Goal: Information Seeking & Learning: Learn about a topic

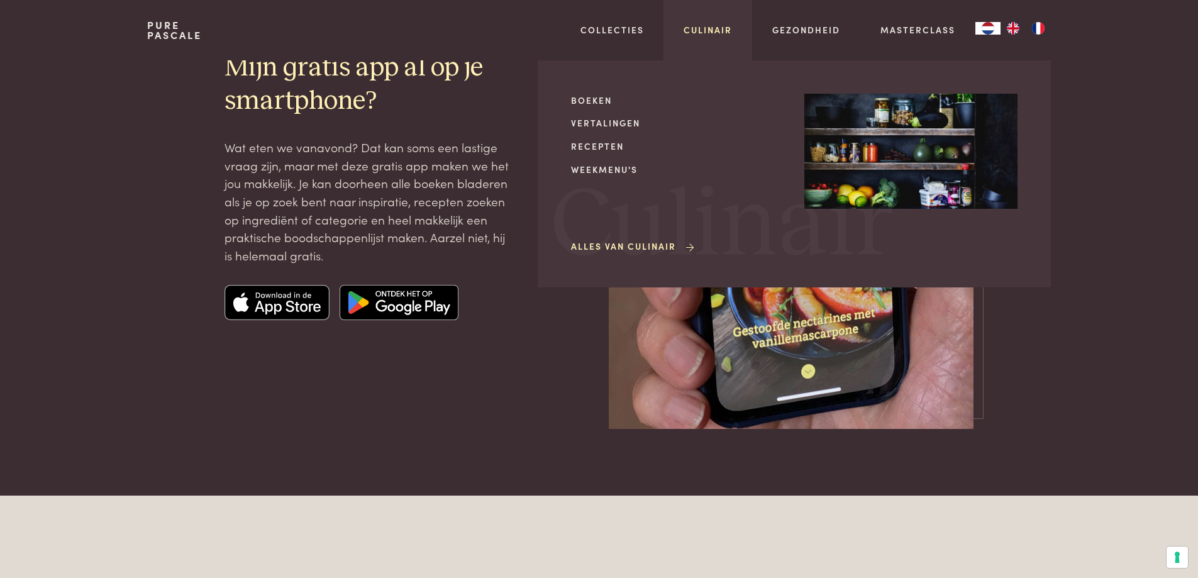
click at [718, 33] on link "Culinair" at bounding box center [708, 29] width 48 height 13
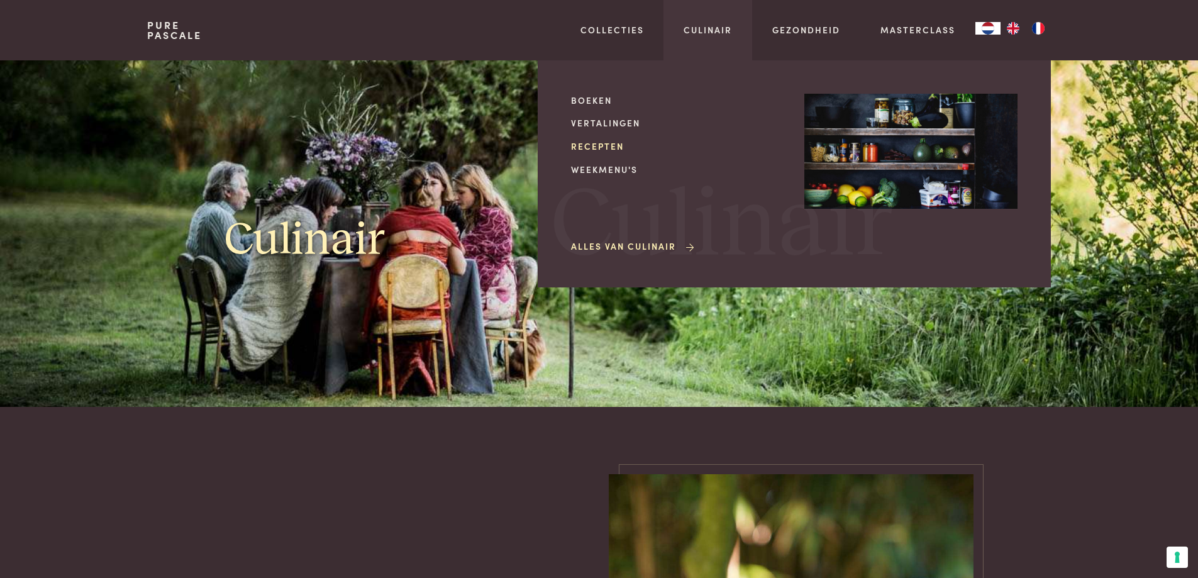
click at [601, 147] on link "Recepten" at bounding box center [677, 146] width 213 height 13
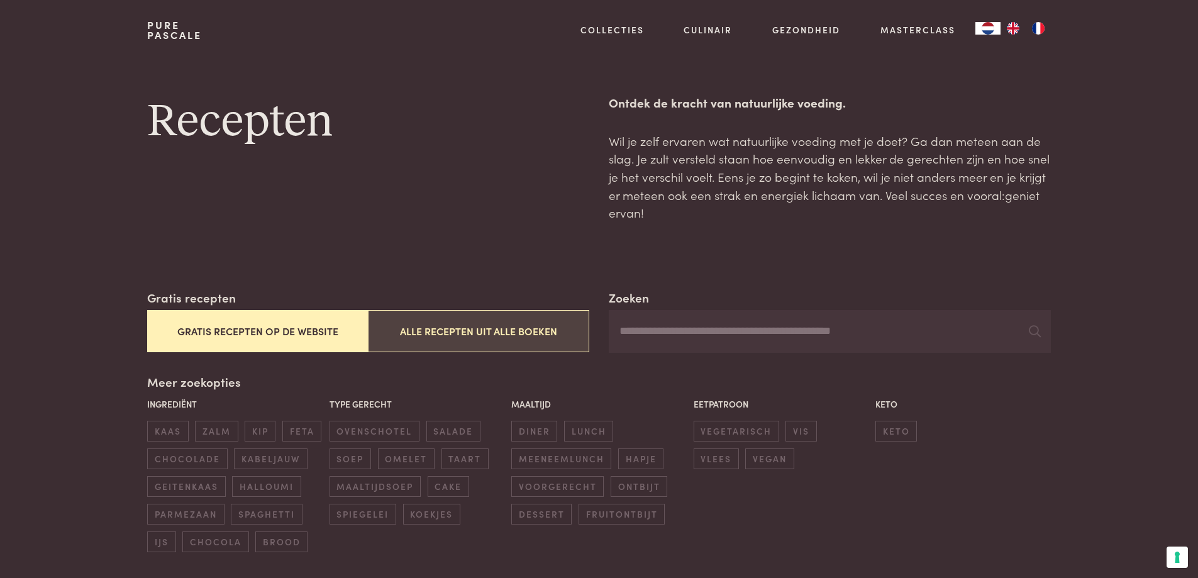
click at [486, 332] on button "Alle recepten uit alle boeken" at bounding box center [478, 331] width 221 height 42
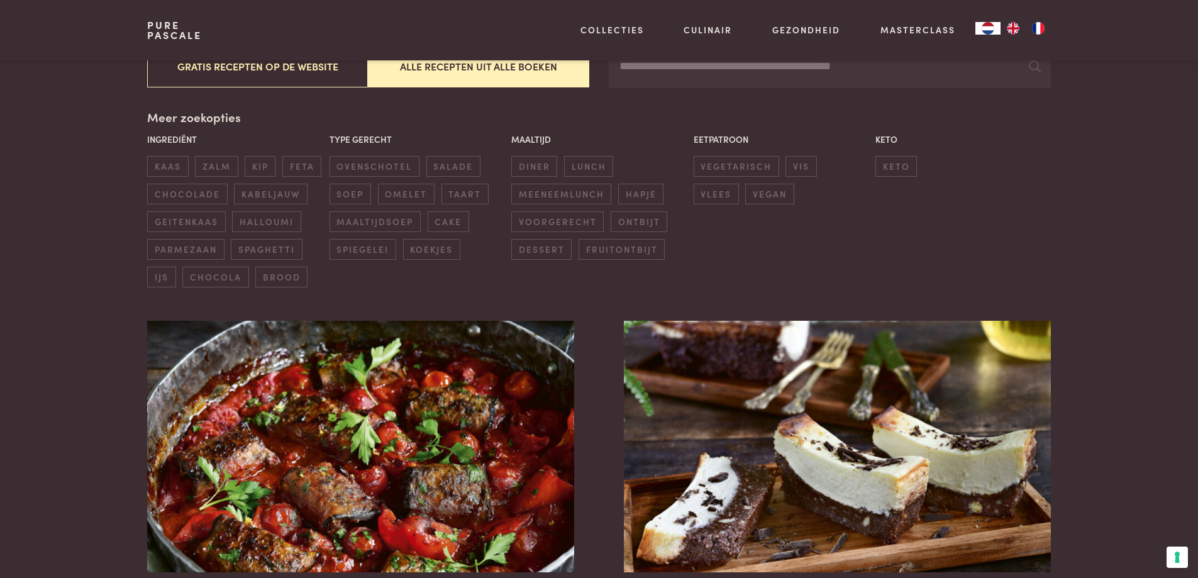
scroll to position [100, 0]
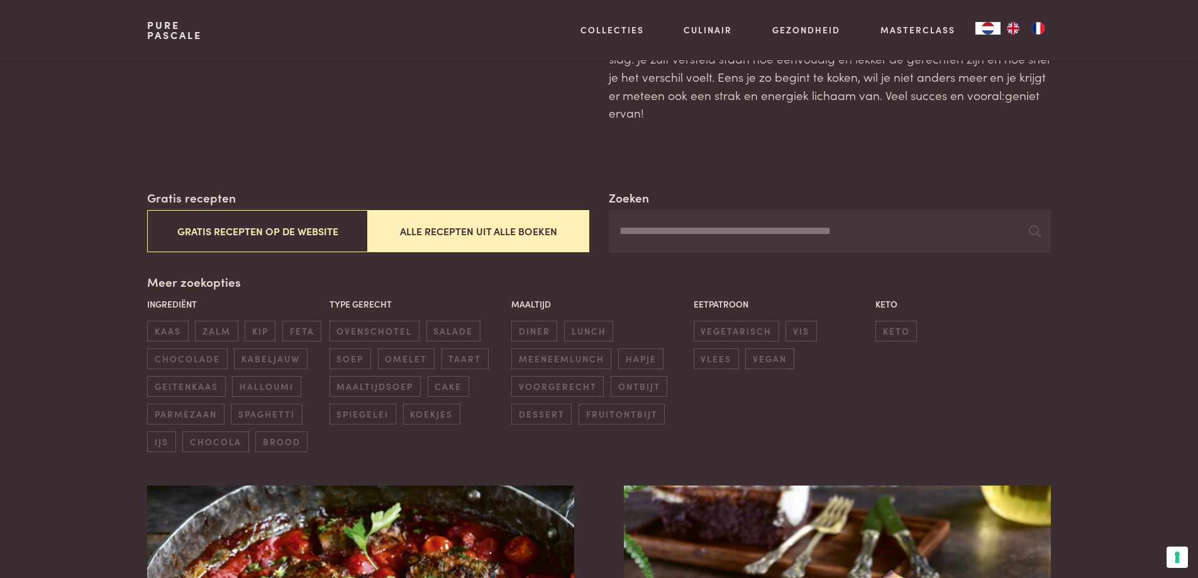
click at [650, 218] on input "Zoeken" at bounding box center [830, 231] width 442 height 43
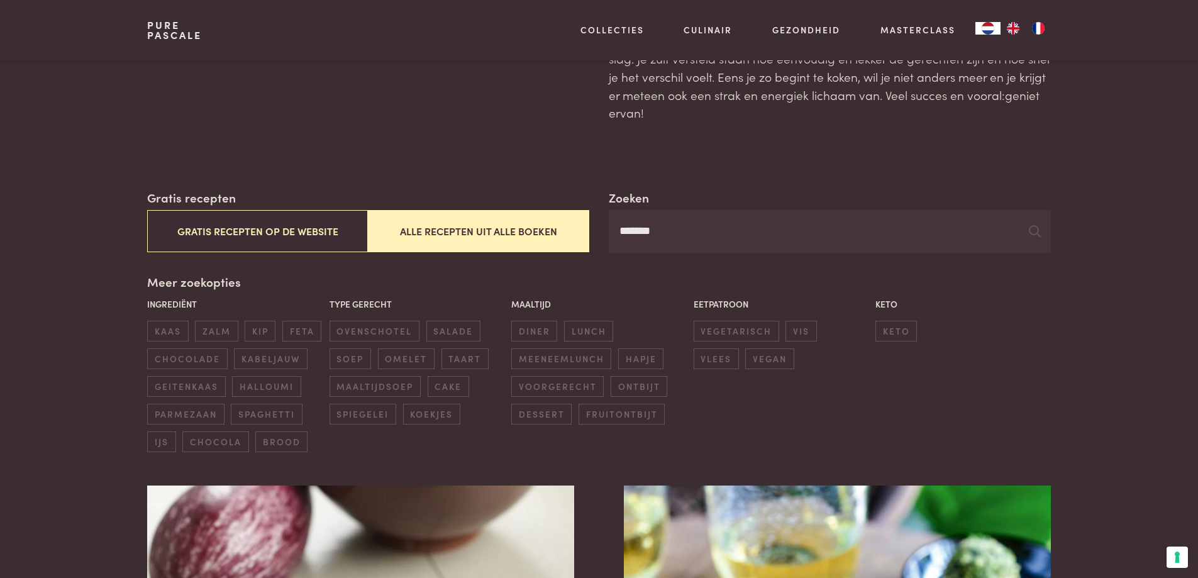
type input "*******"
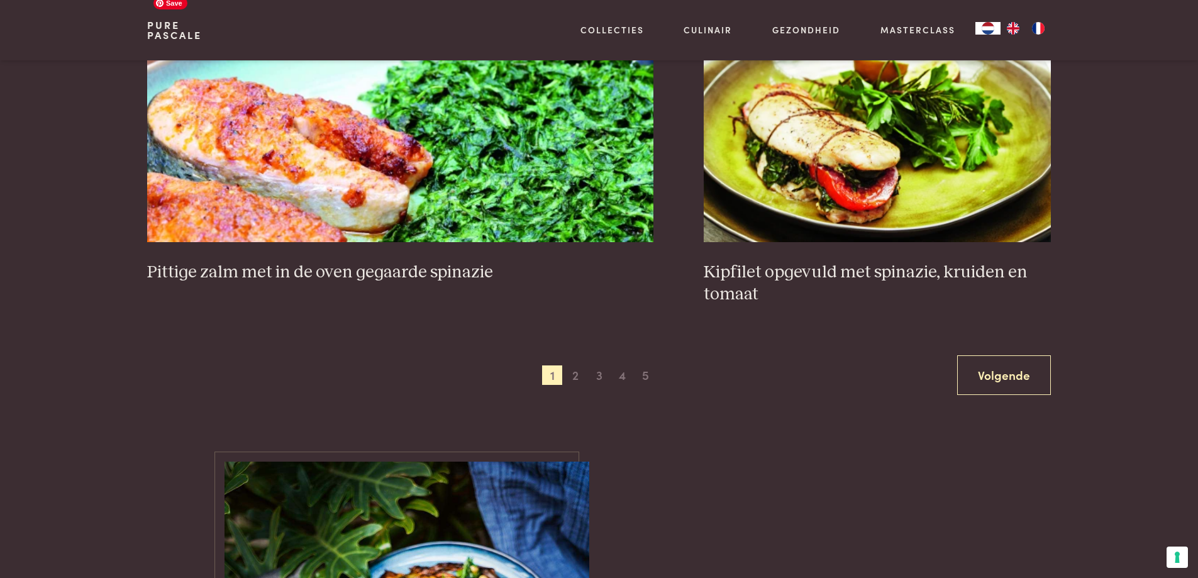
scroll to position [2428, 0]
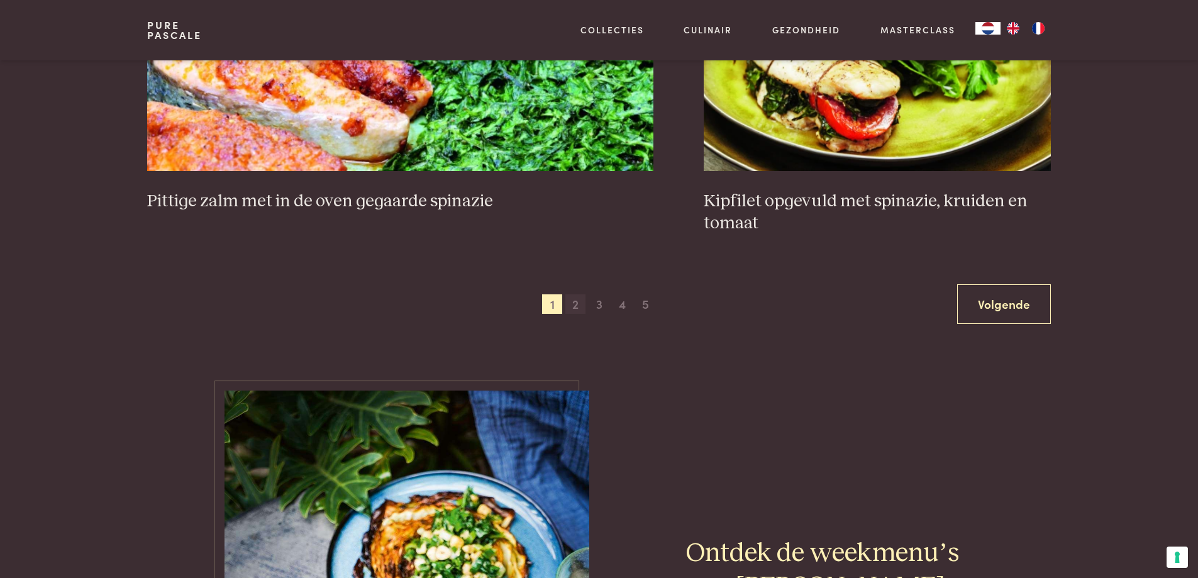
click at [579, 311] on span "2" at bounding box center [576, 304] width 20 height 20
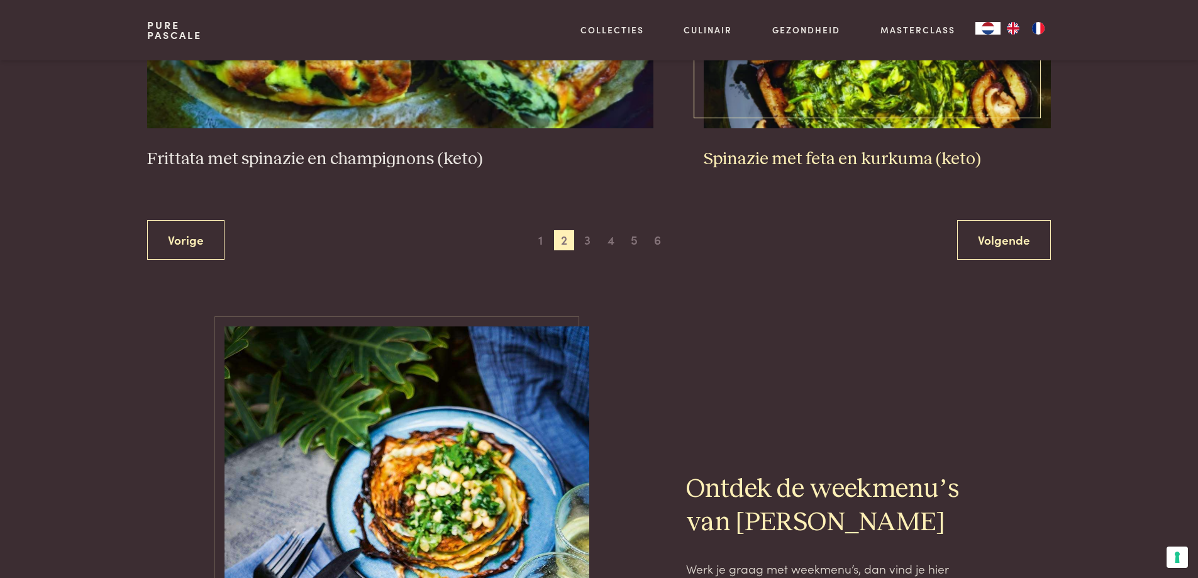
scroll to position [2553, 0]
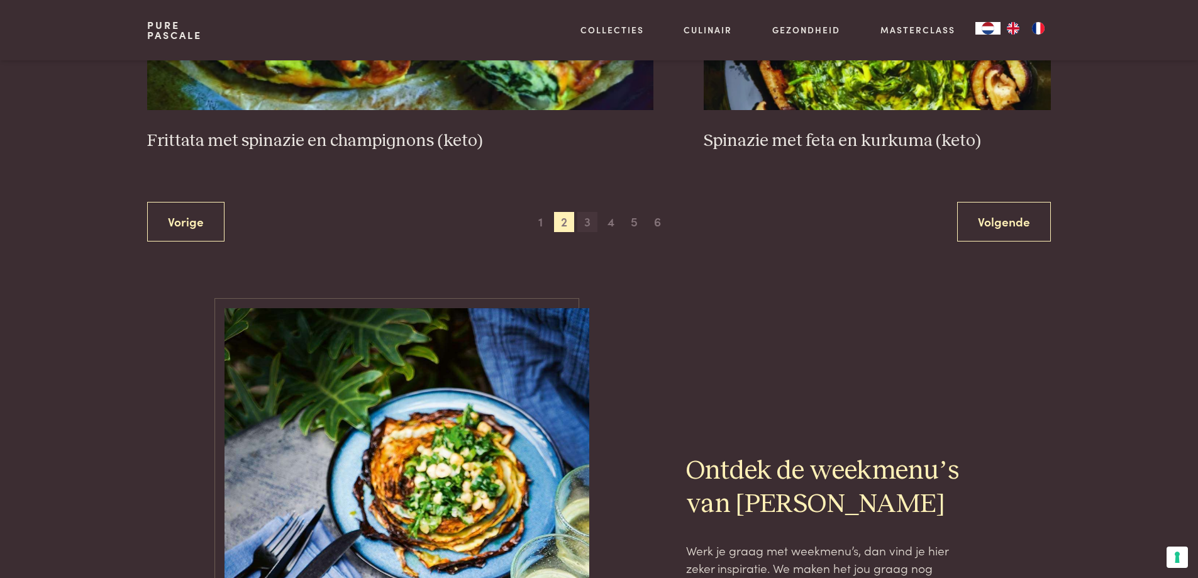
click at [585, 220] on span "3" at bounding box center [587, 222] width 20 height 20
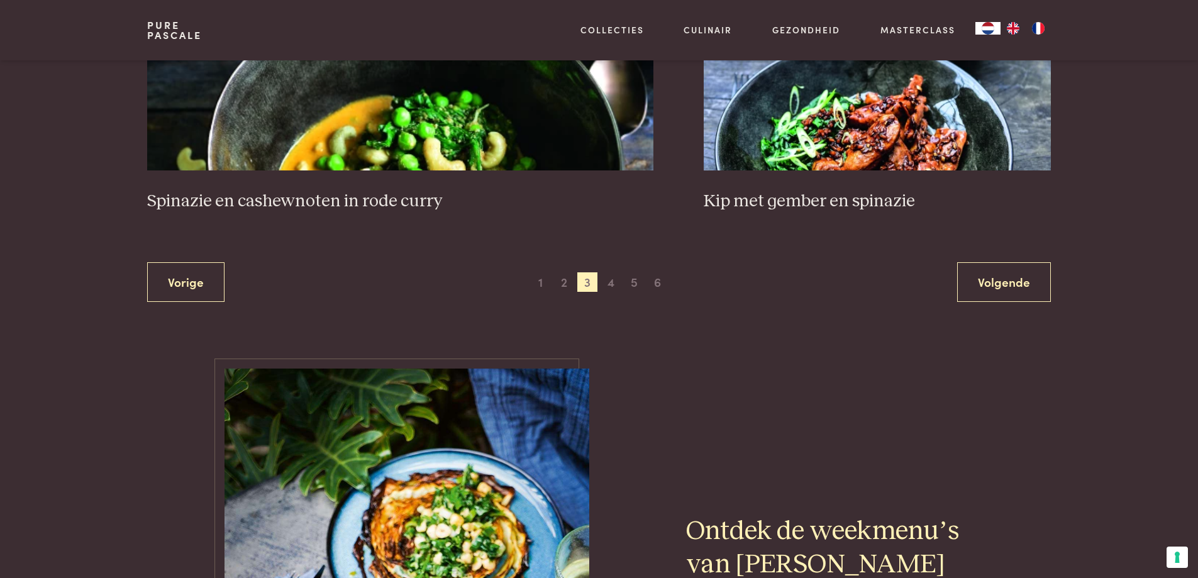
scroll to position [2428, 0]
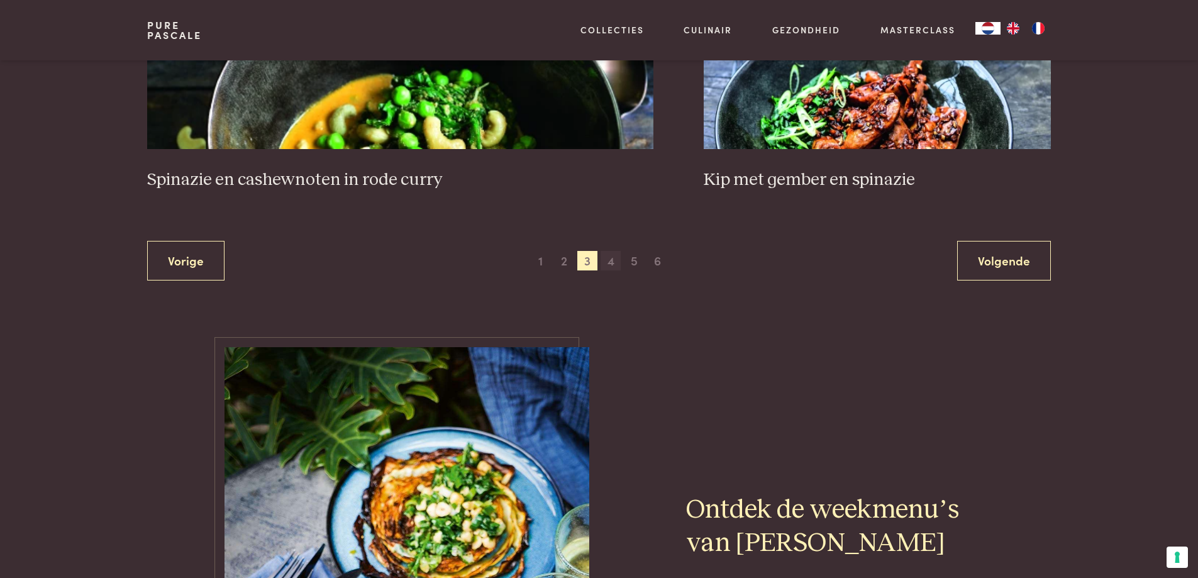
click at [611, 267] on span "4" at bounding box center [611, 261] width 20 height 20
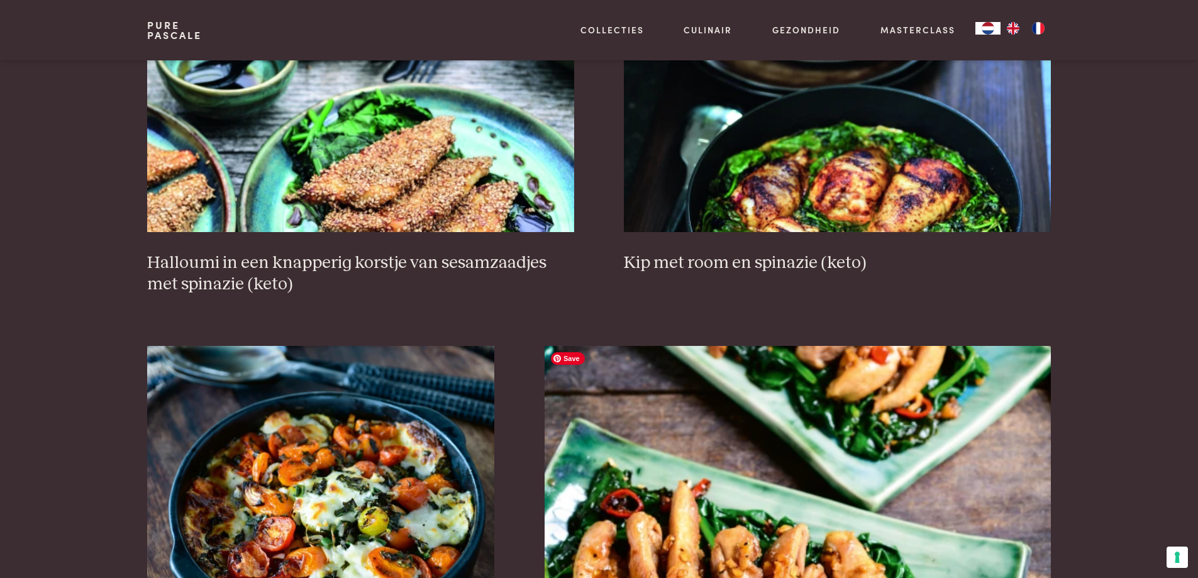
scroll to position [603, 0]
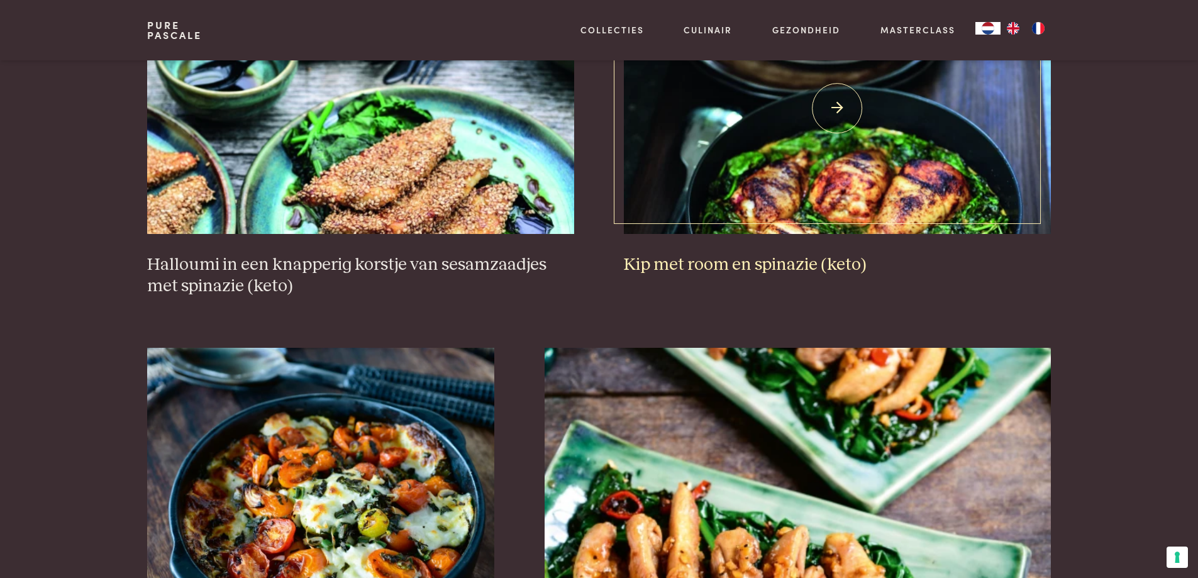
click at [793, 268] on h3 "Kip met room en spinazie (keto)" at bounding box center [837, 265] width 427 height 22
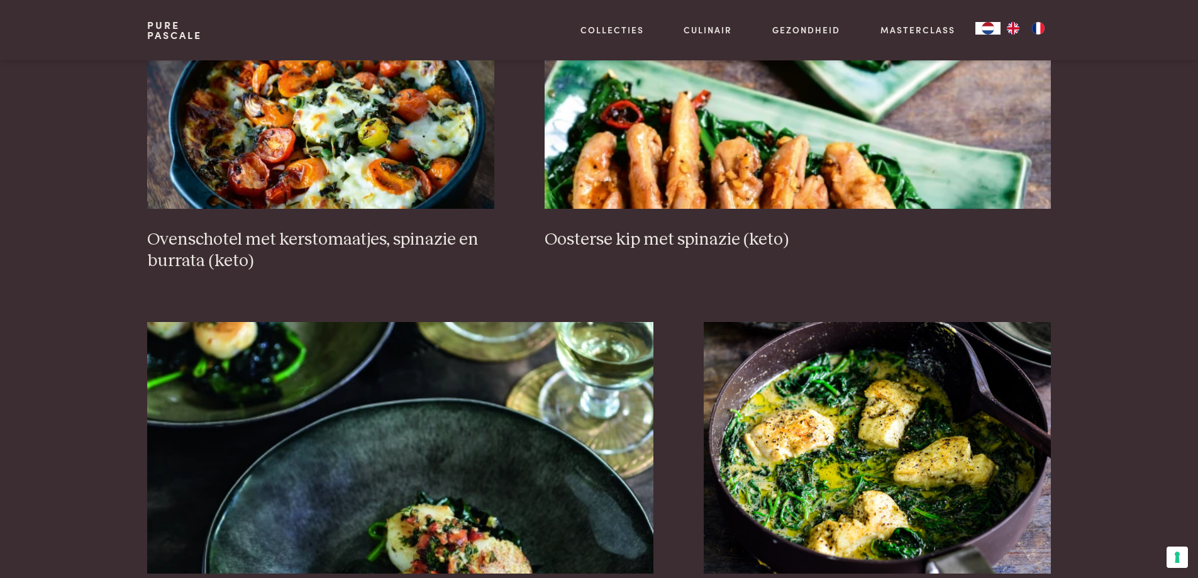
scroll to position [1107, 0]
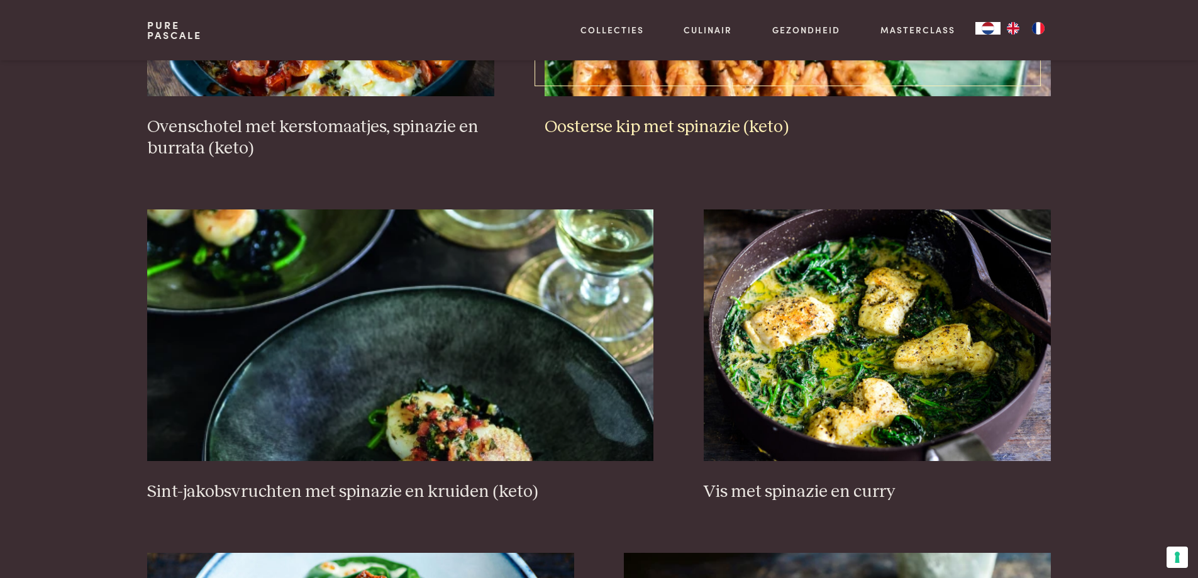
click at [657, 125] on h3 "Oosterse kip met spinazie (keto)" at bounding box center [798, 127] width 506 height 22
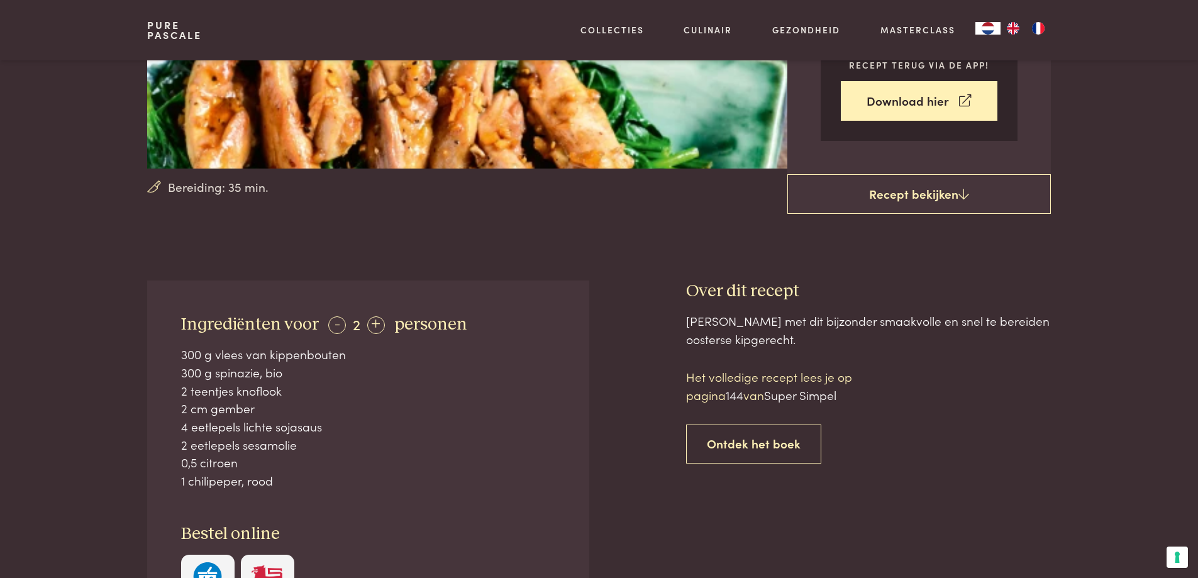
scroll to position [189, 0]
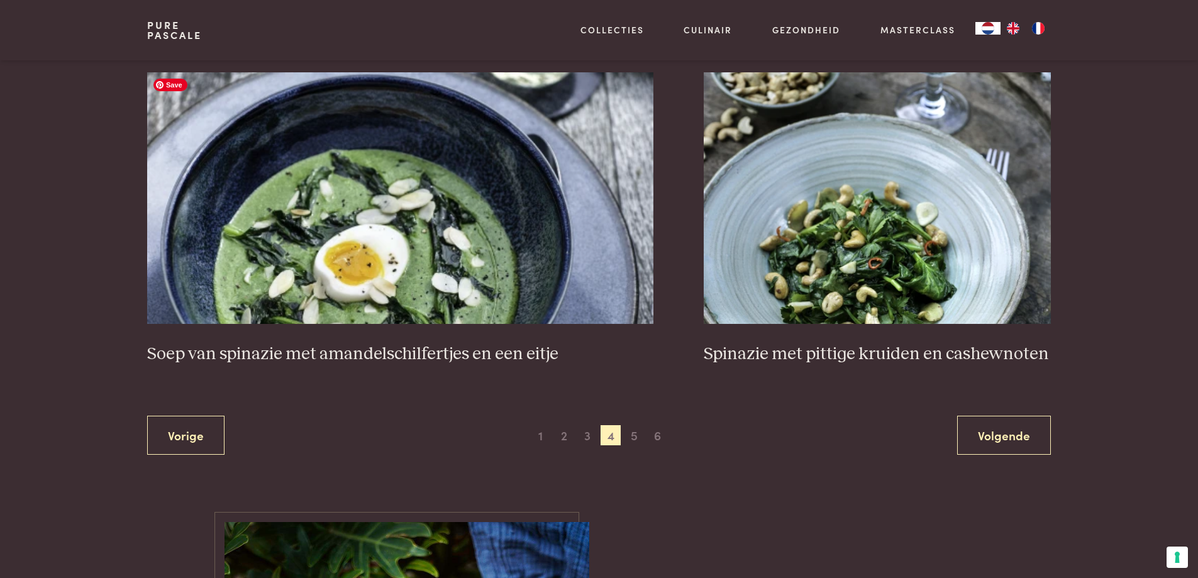
scroll to position [2302, 0]
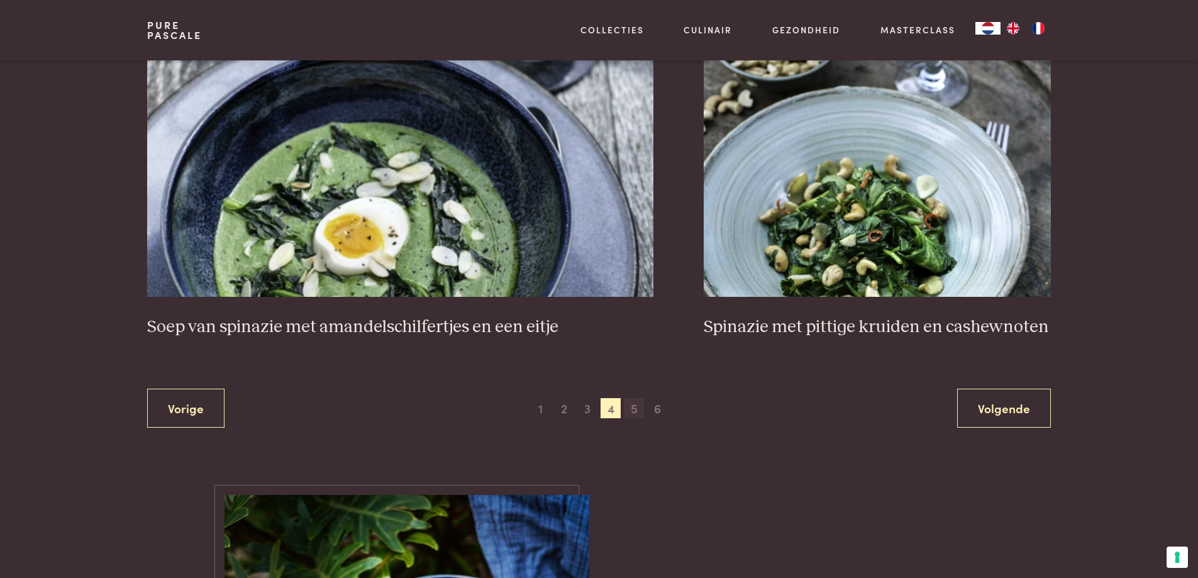
click at [635, 413] on span "5" at bounding box center [634, 408] width 20 height 20
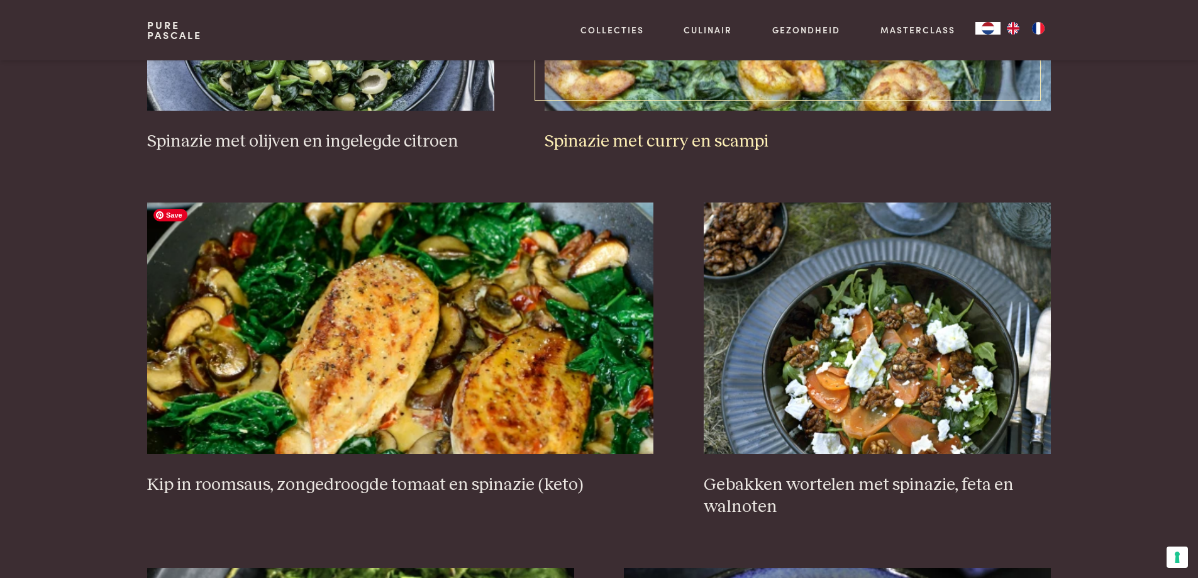
scroll to position [1169, 0]
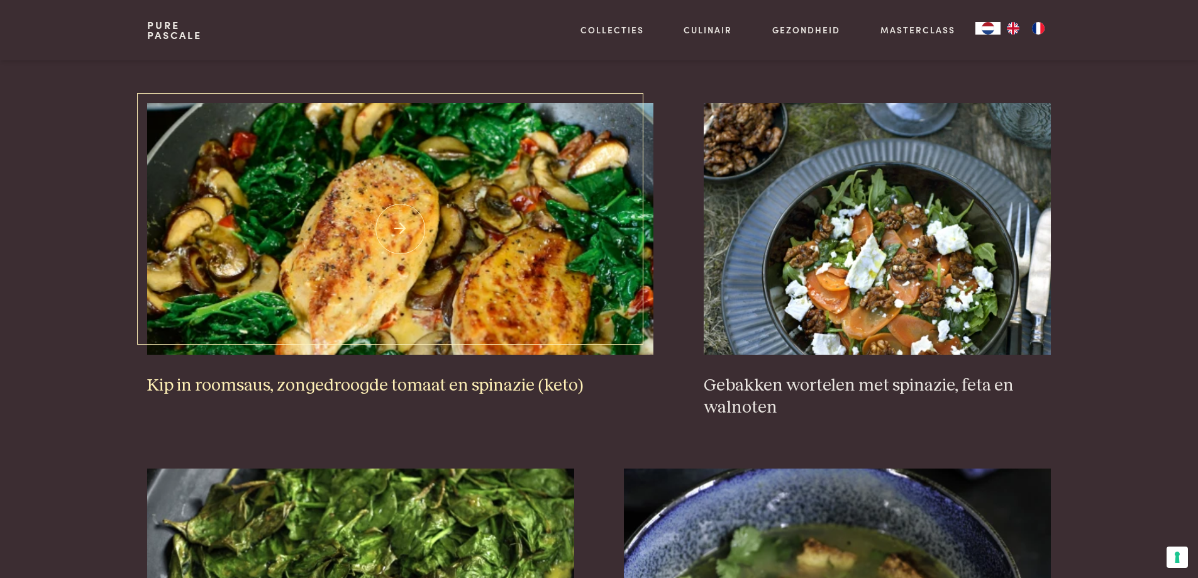
click at [516, 387] on h3 "Kip in roomsaus, zongedroogde tomaat en spinazie (keto)" at bounding box center [400, 386] width 506 height 22
